Goal: Transaction & Acquisition: Purchase product/service

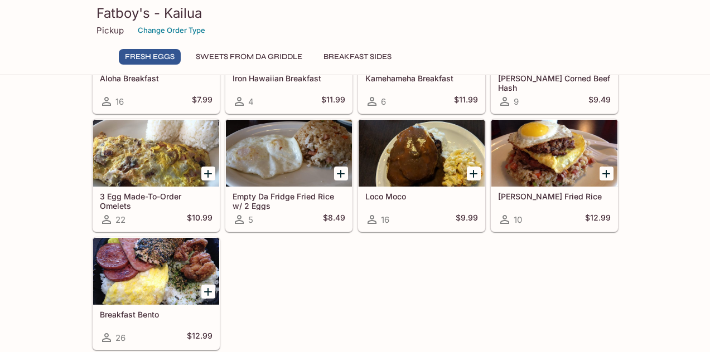
scroll to position [116, 0]
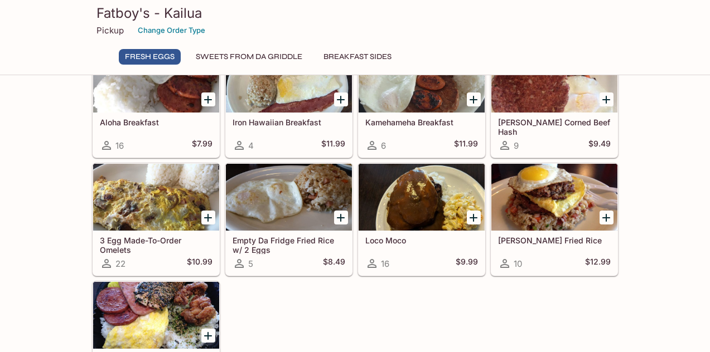
scroll to position [0, 0]
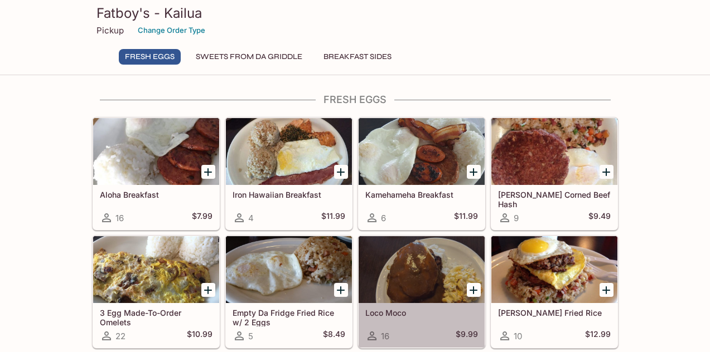
click at [418, 277] on div at bounding box center [422, 269] width 126 height 67
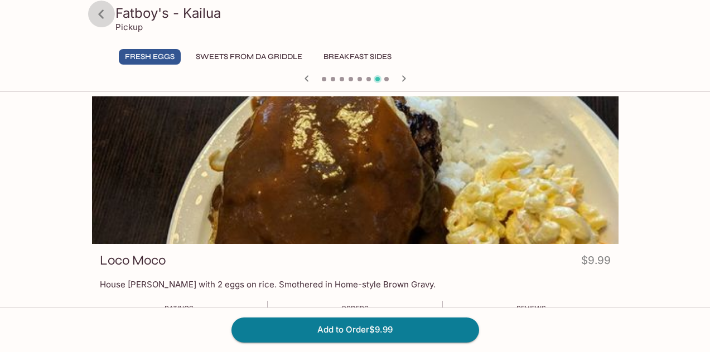
click at [99, 13] on icon at bounding box center [101, 14] width 20 height 20
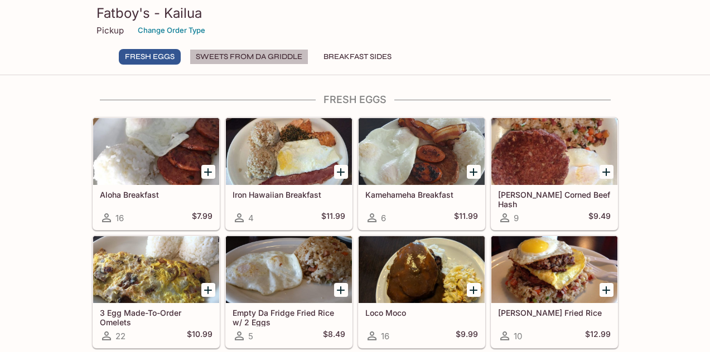
click at [261, 55] on button "SWEETS FROM DA GRIDDLE" at bounding box center [249, 57] width 119 height 16
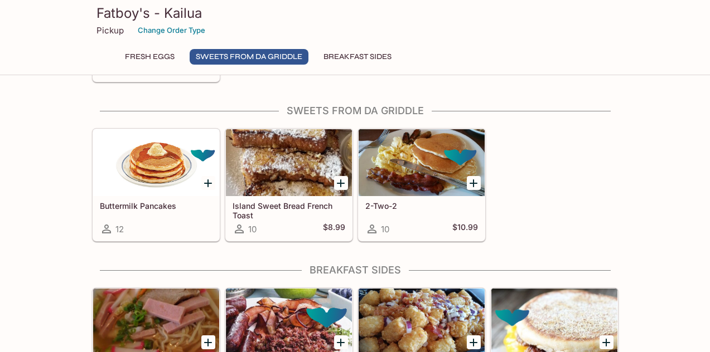
scroll to position [395, 0]
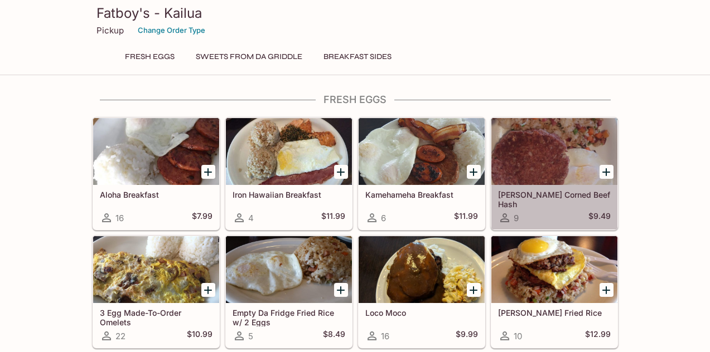
click at [531, 175] on div at bounding box center [554, 151] width 126 height 67
